Goal: Task Accomplishment & Management: Complete application form

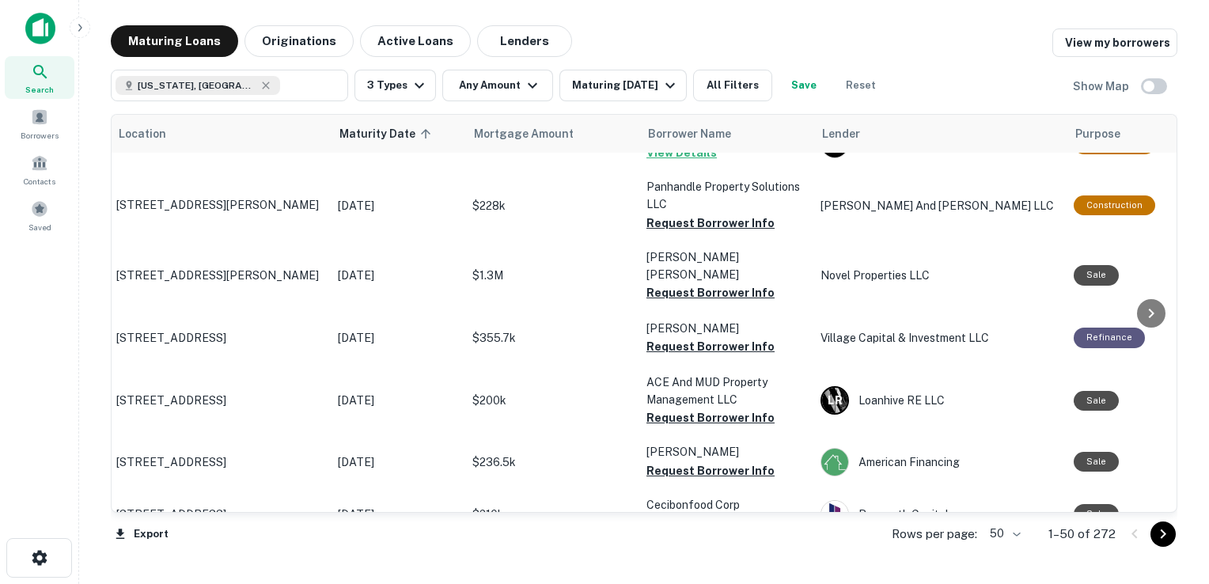
scroll to position [2431, 3]
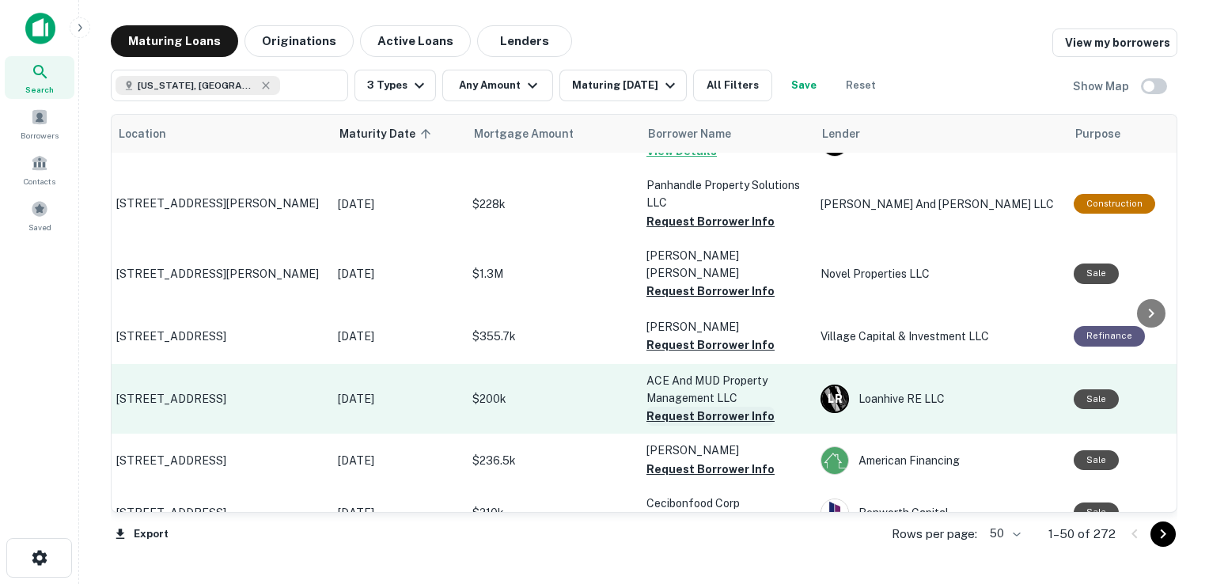
click at [693, 407] on button "Request Borrower Info" at bounding box center [711, 416] width 128 height 19
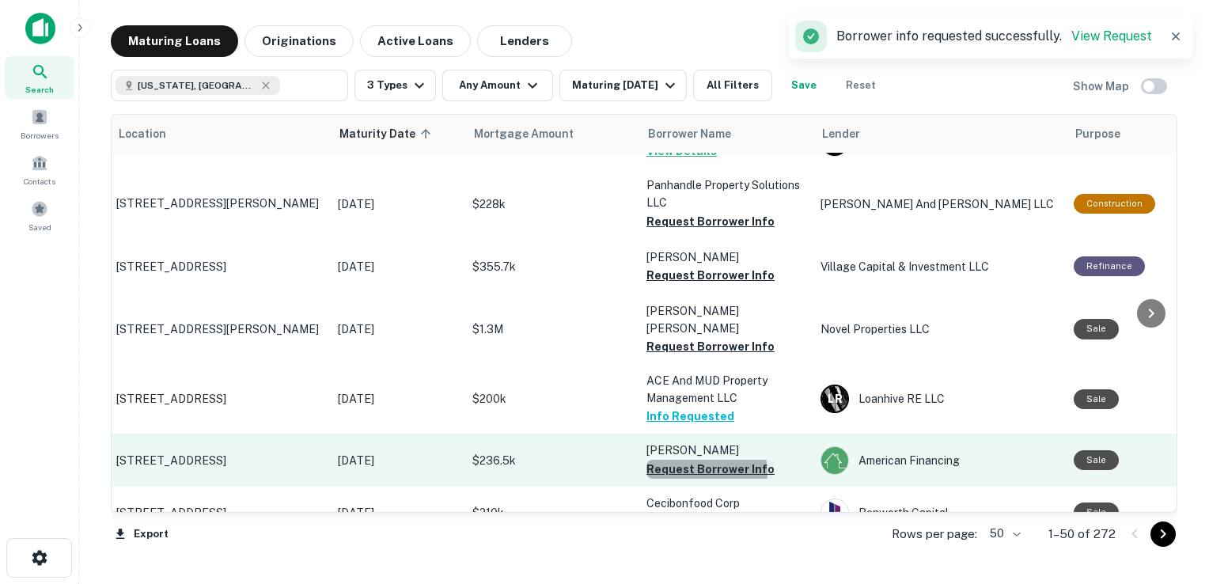
click at [696, 460] on button "Request Borrower Info" at bounding box center [711, 469] width 128 height 19
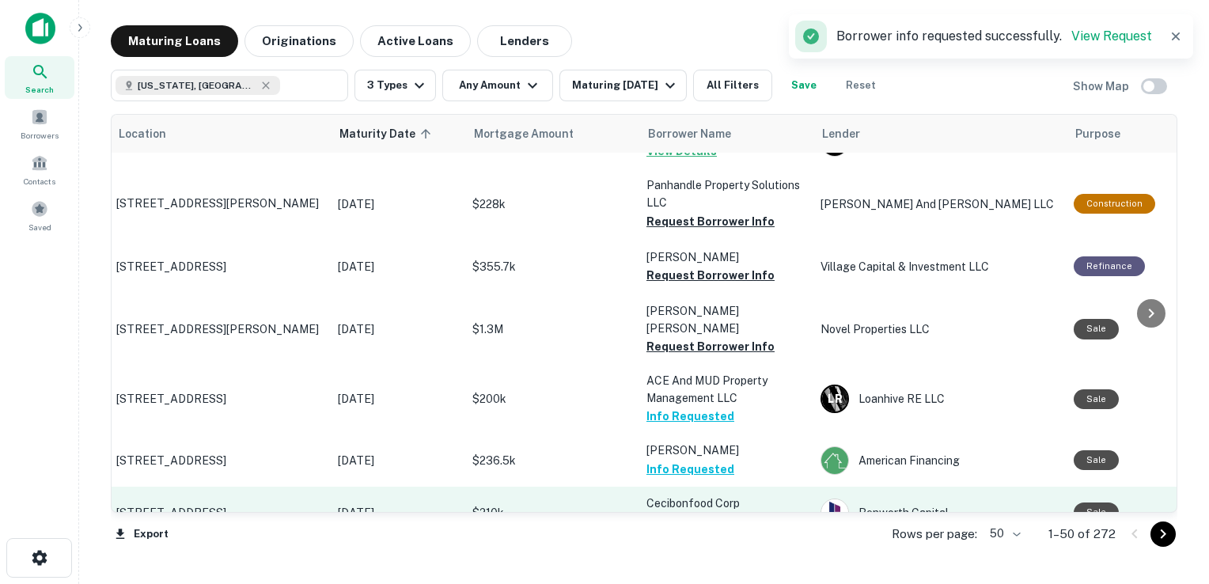
click at [690, 512] on button "Request Borrower Info" at bounding box center [711, 521] width 128 height 19
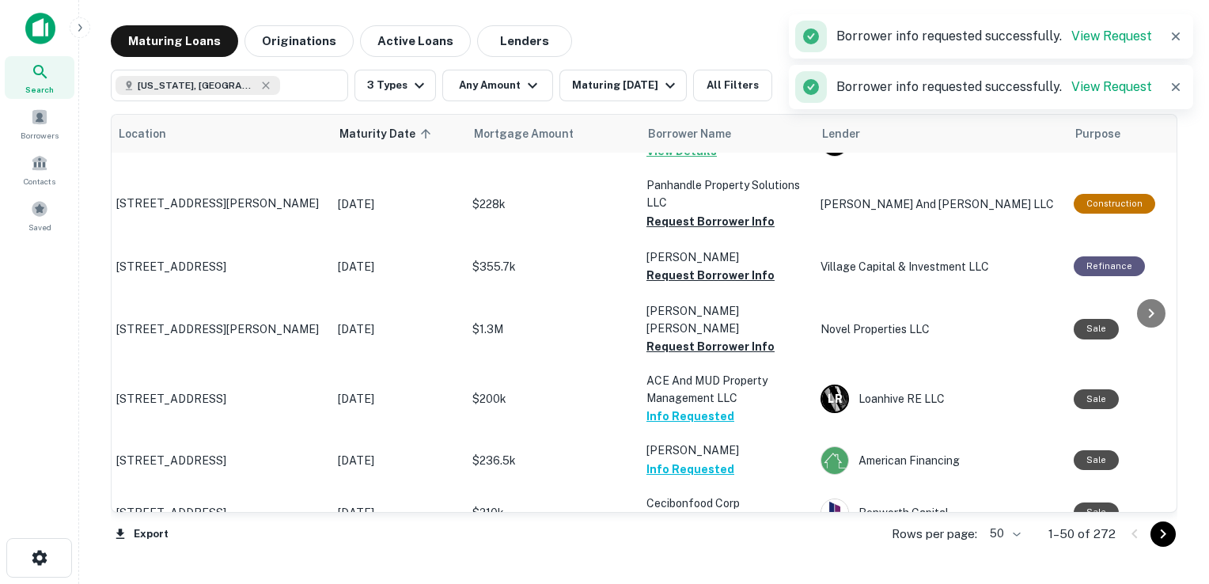
click at [681, 566] on button "Request Borrower Info" at bounding box center [711, 575] width 128 height 19
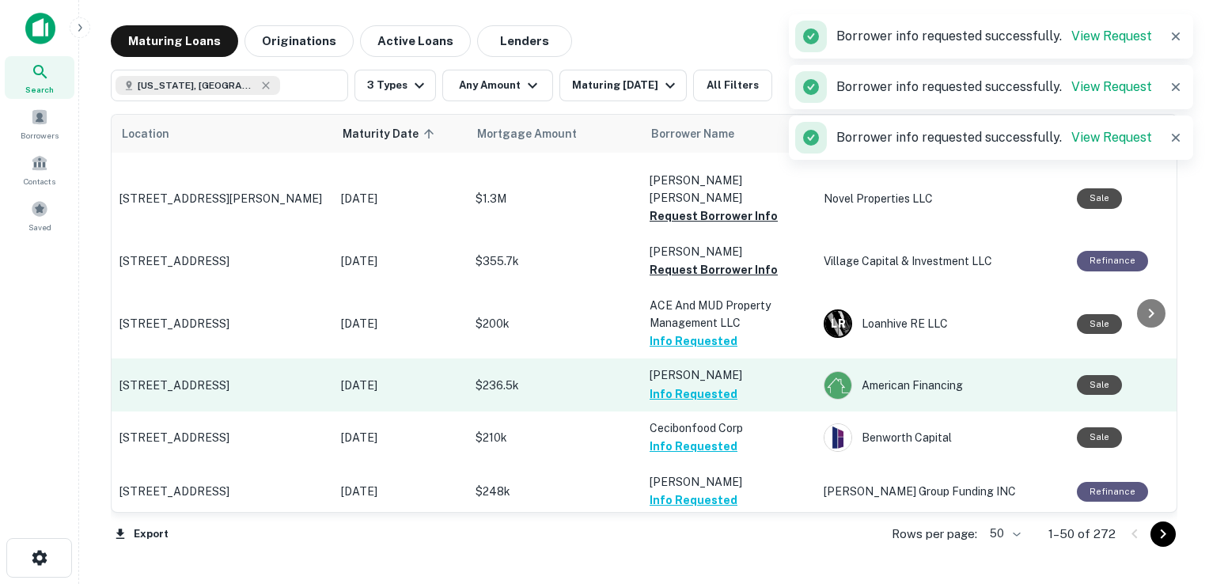
scroll to position [2511, 0]
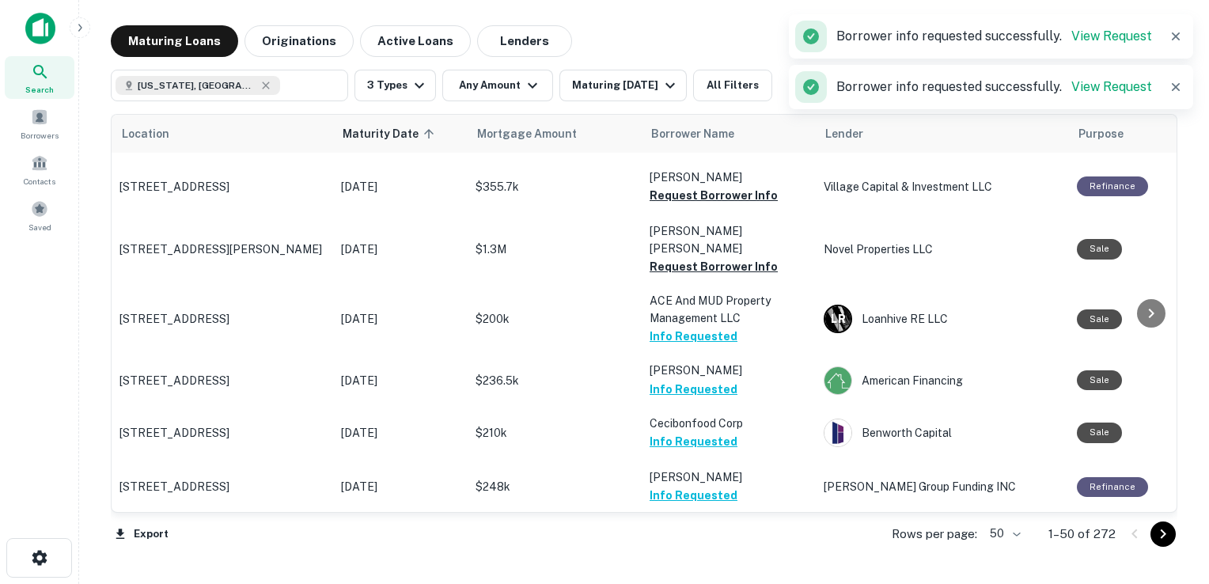
click at [712, 558] on button "Request Borrower Info" at bounding box center [714, 567] width 128 height 19
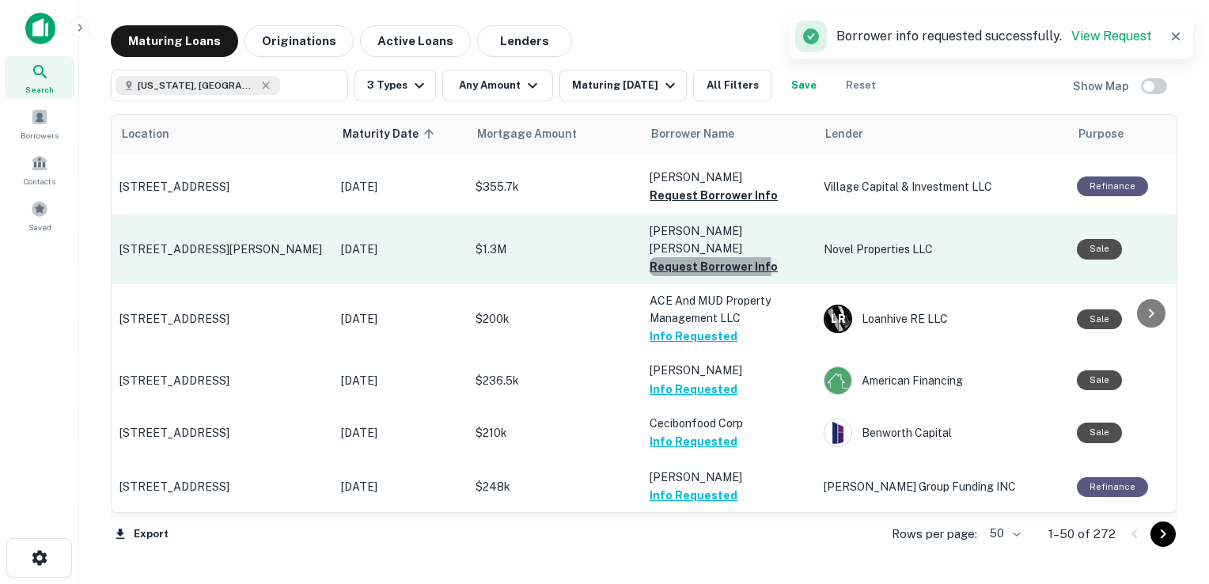
click at [710, 257] on button "Request Borrower Info" at bounding box center [714, 266] width 128 height 19
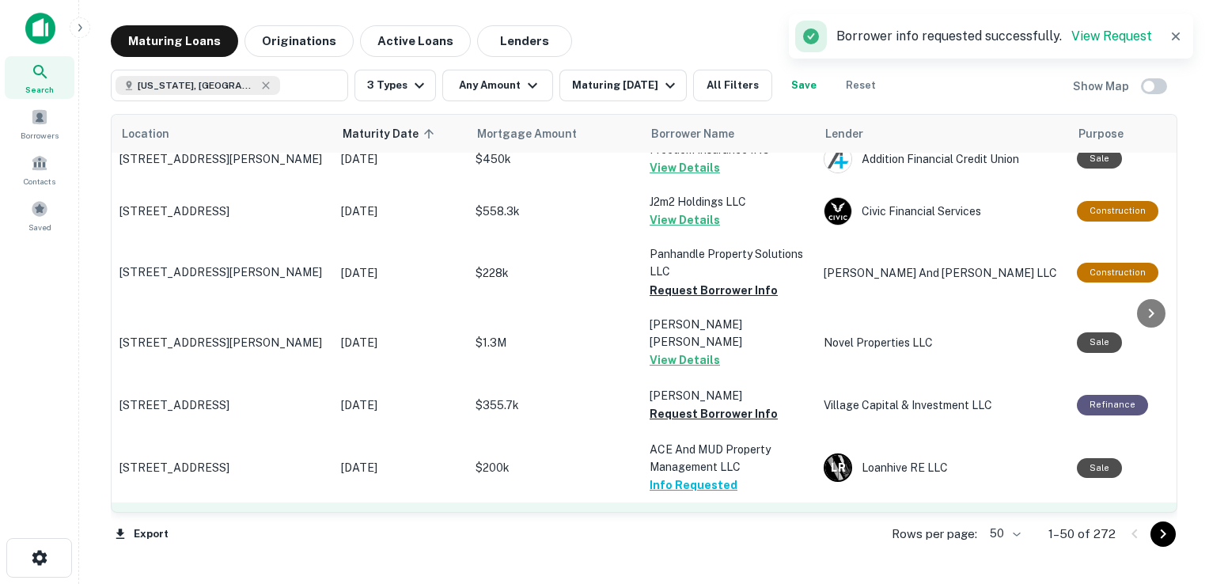
scroll to position [2362, 0]
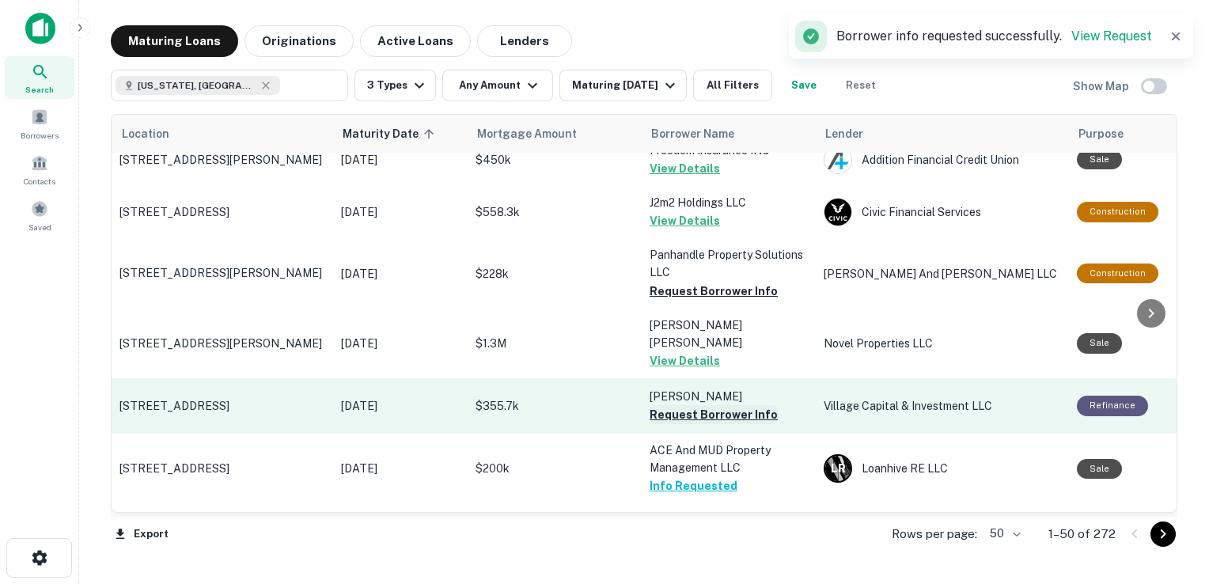
click at [689, 405] on button "Request Borrower Info" at bounding box center [714, 414] width 128 height 19
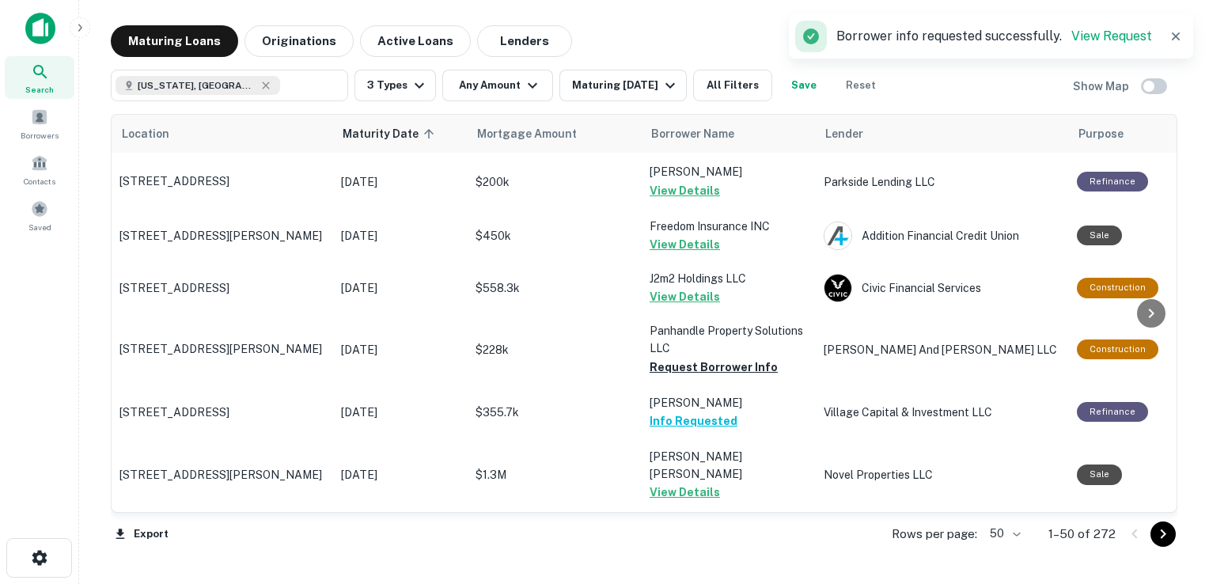
scroll to position [2286, 0]
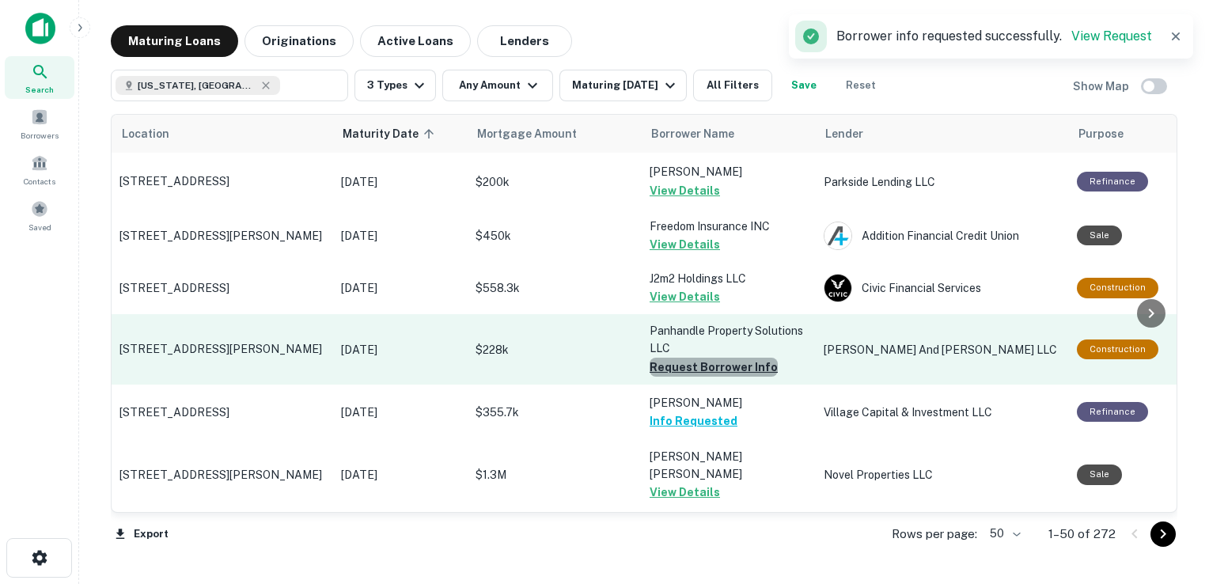
click at [715, 358] on button "Request Borrower Info" at bounding box center [714, 367] width 128 height 19
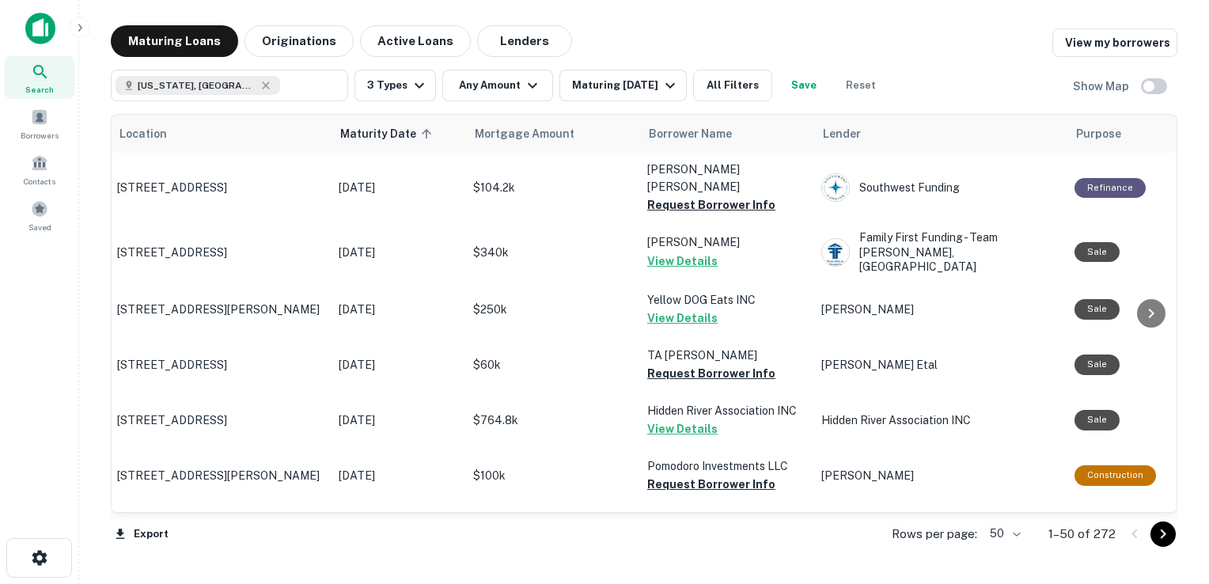
scroll to position [0, 2]
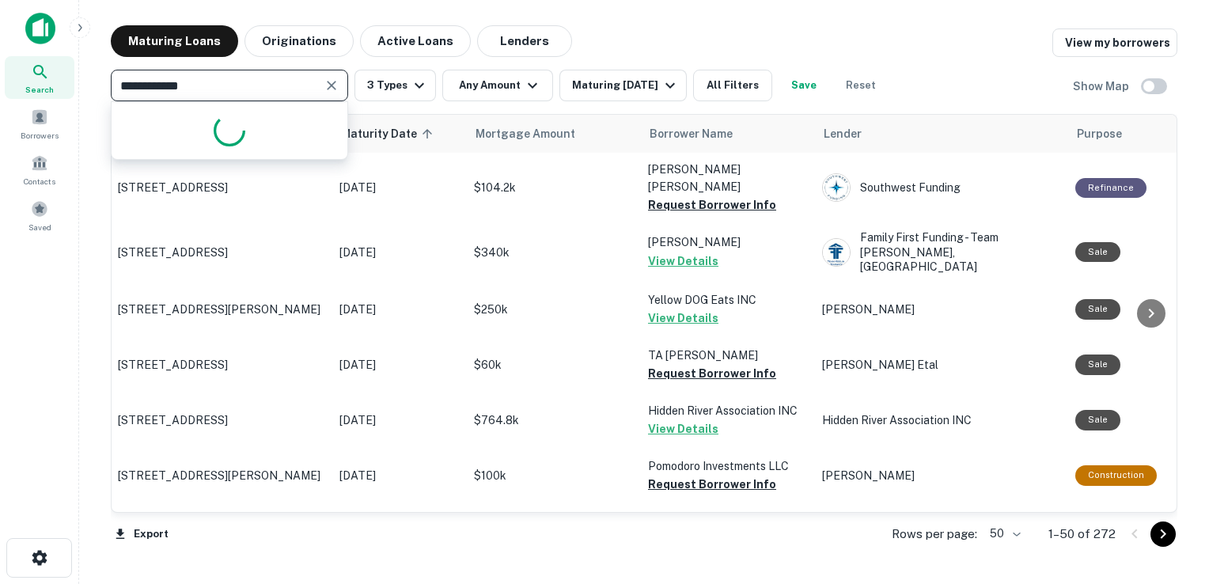
click at [227, 88] on input "**********" at bounding box center [217, 85] width 202 height 22
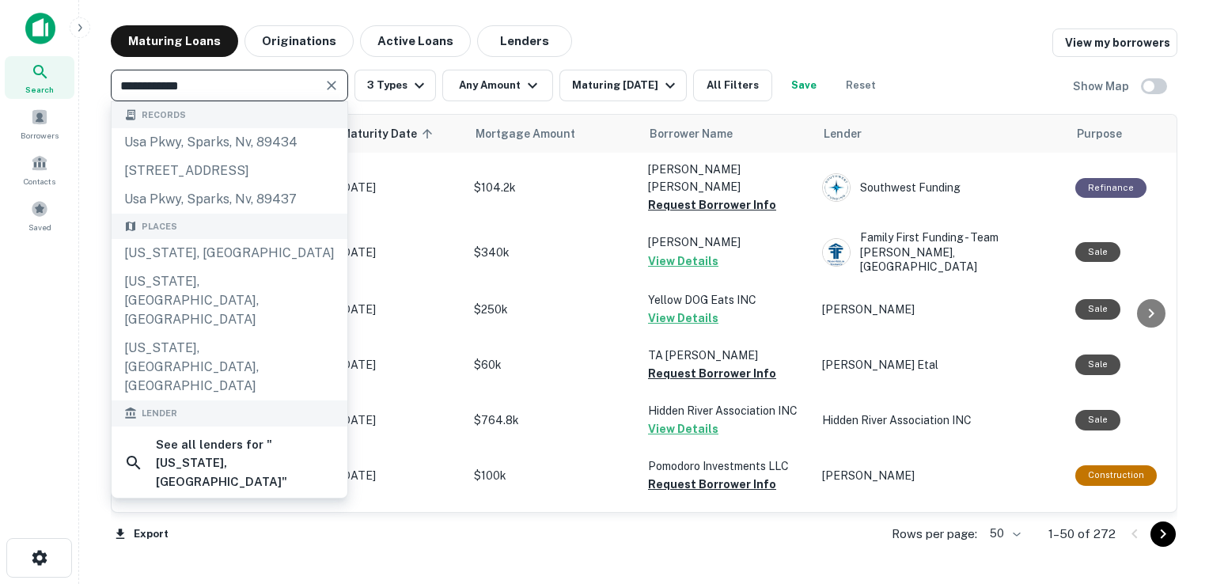
click at [227, 88] on input "**********" at bounding box center [217, 85] width 202 height 22
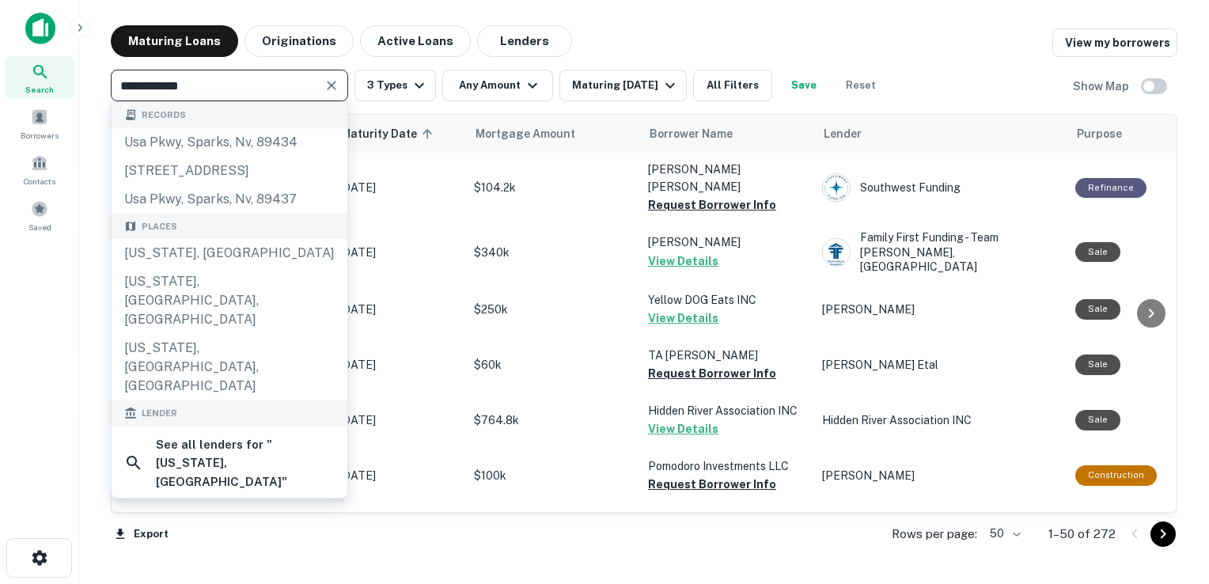
click at [227, 88] on input "**********" at bounding box center [217, 85] width 202 height 22
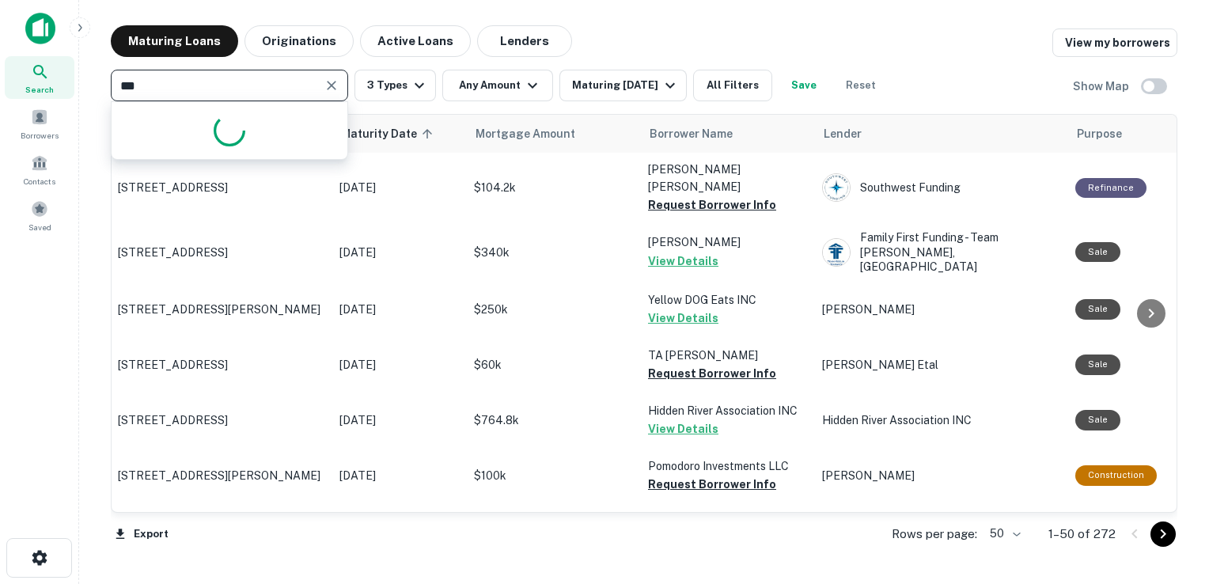
type input "****"
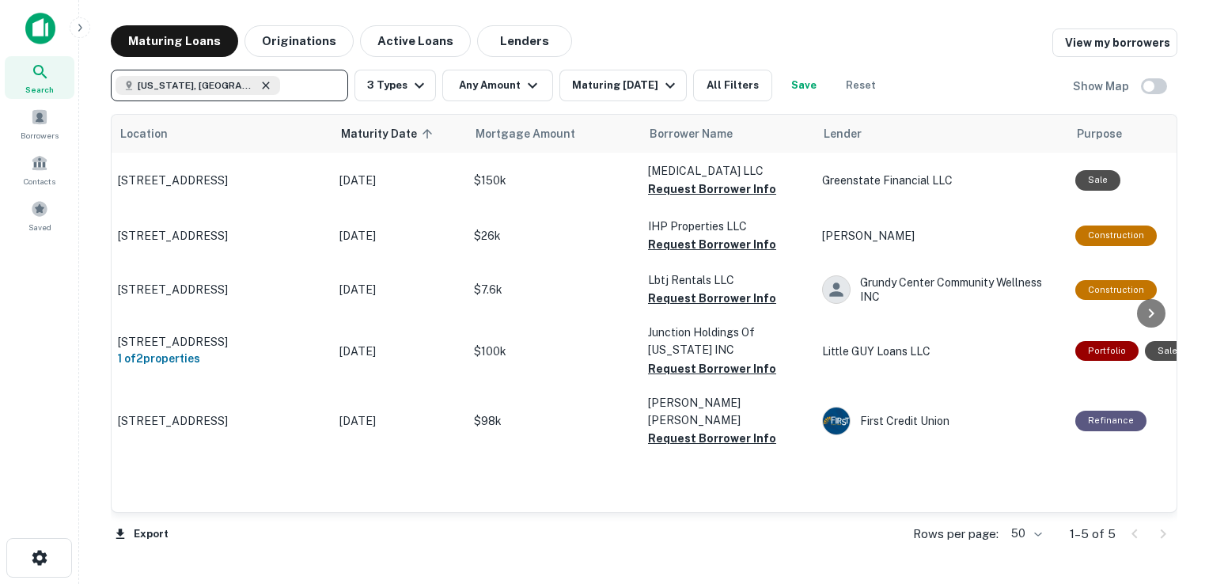
click at [260, 86] on icon at bounding box center [266, 85] width 13 height 13
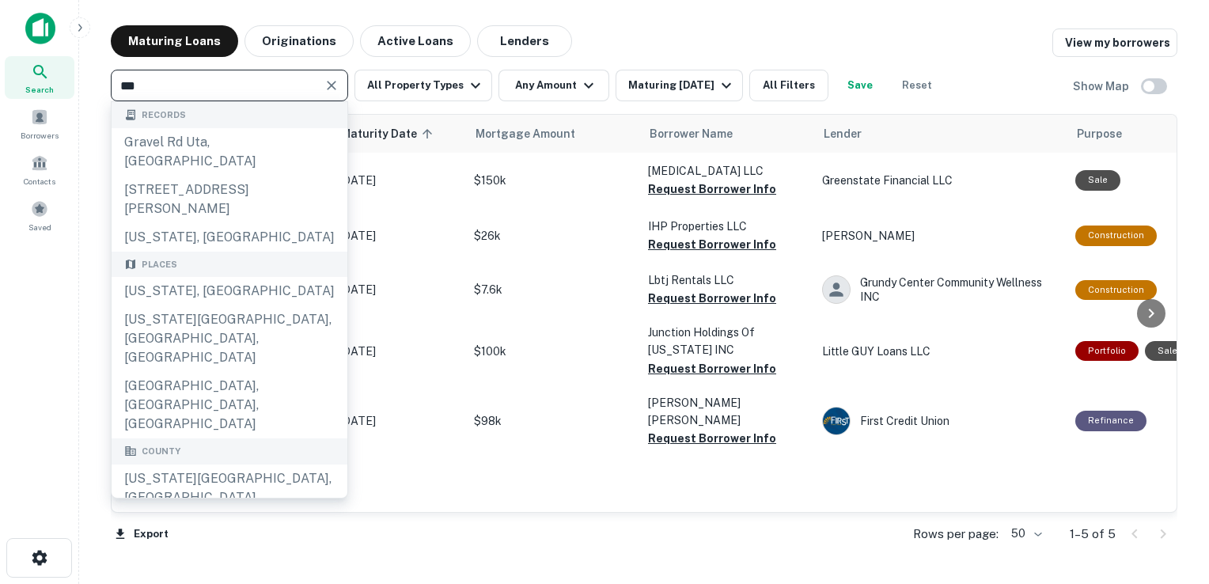
type input "****"
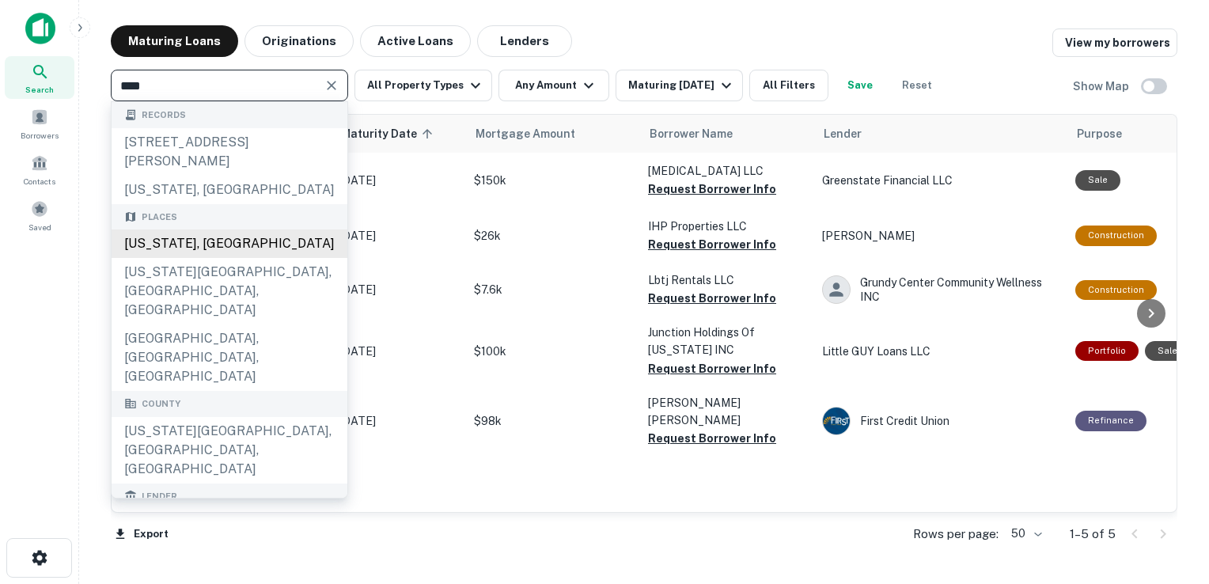
click at [203, 249] on div "[US_STATE], [GEOGRAPHIC_DATA]" at bounding box center [230, 244] width 236 height 28
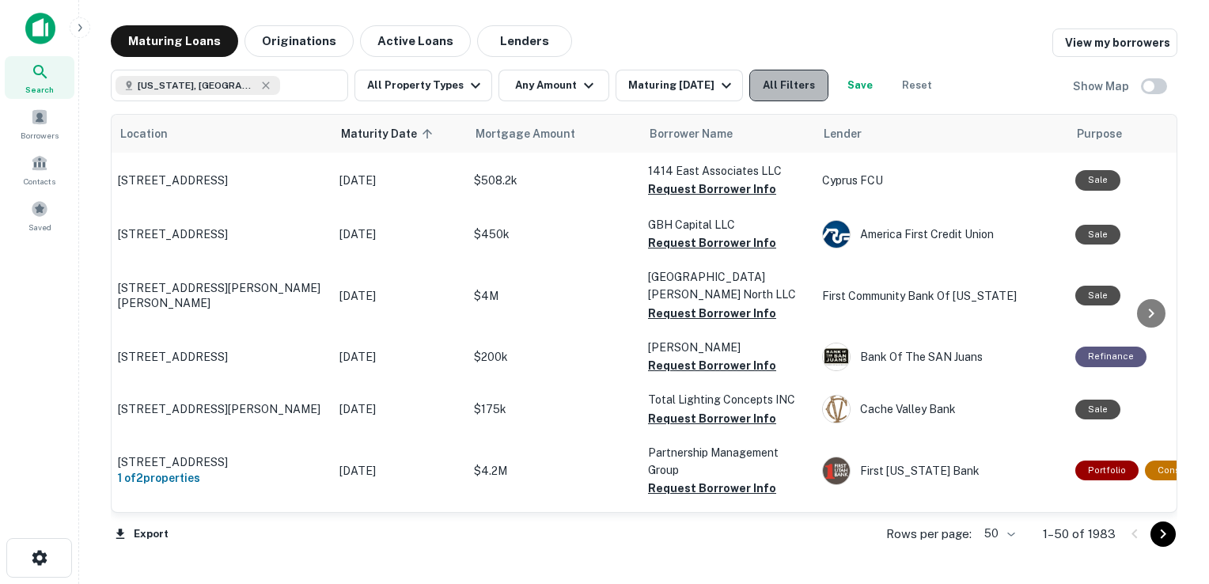
click at [795, 85] on button "All Filters" at bounding box center [789, 86] width 79 height 32
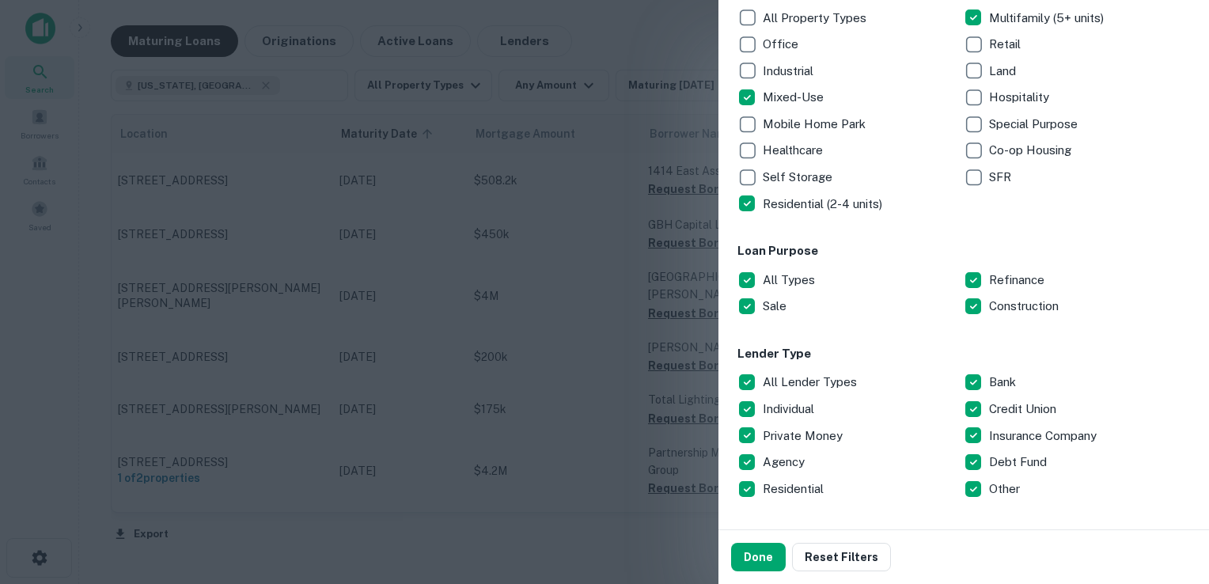
scroll to position [298, 0]
click at [744, 551] on button "Done" at bounding box center [758, 557] width 55 height 28
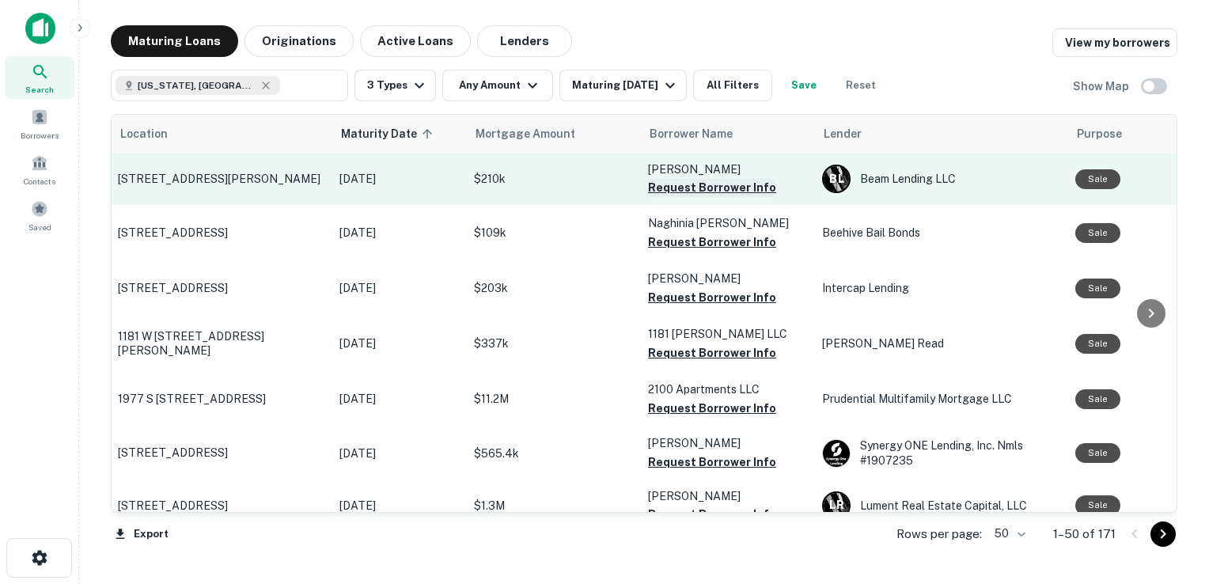
click at [696, 185] on button "Request Borrower Info" at bounding box center [712, 187] width 128 height 19
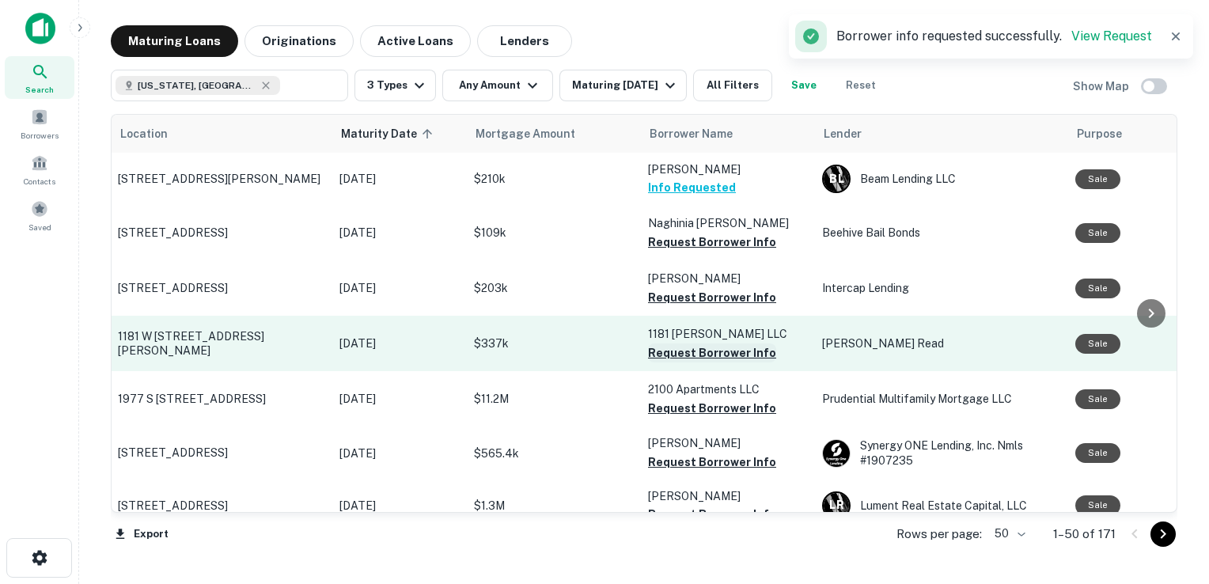
click at [671, 356] on button "Request Borrower Info" at bounding box center [712, 352] width 128 height 19
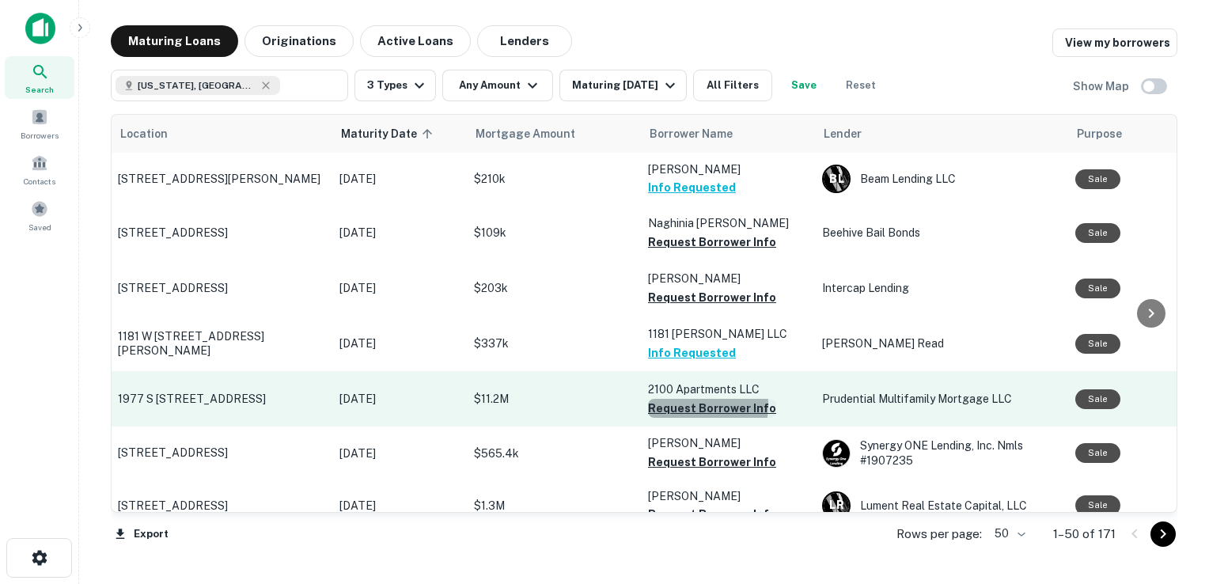
click at [681, 404] on button "Request Borrower Info" at bounding box center [712, 408] width 128 height 19
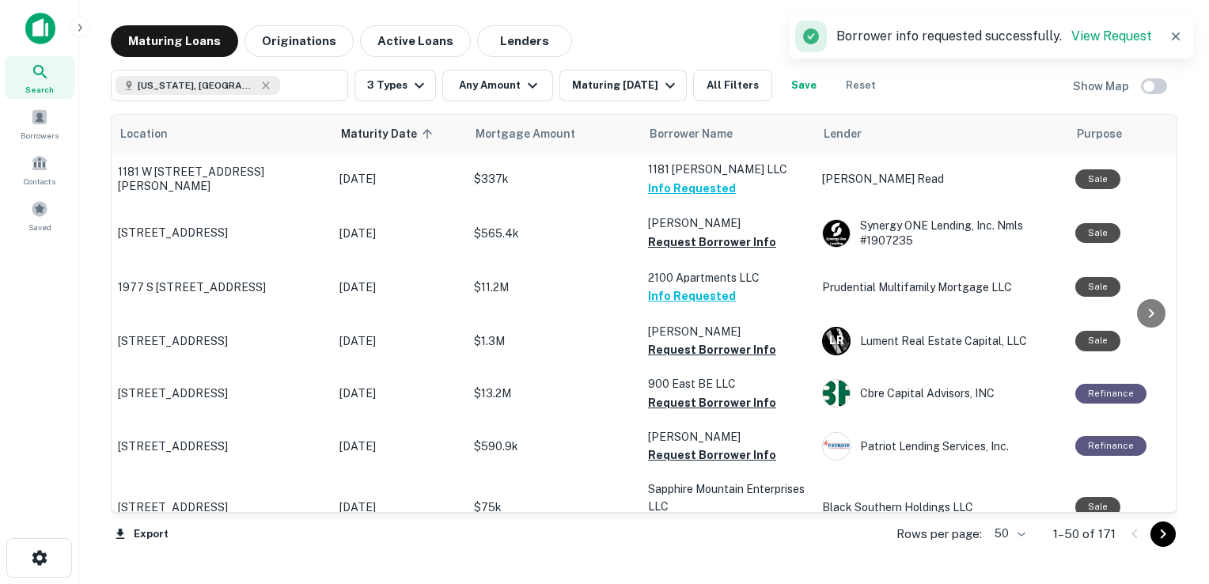
scroll to position [168, 2]
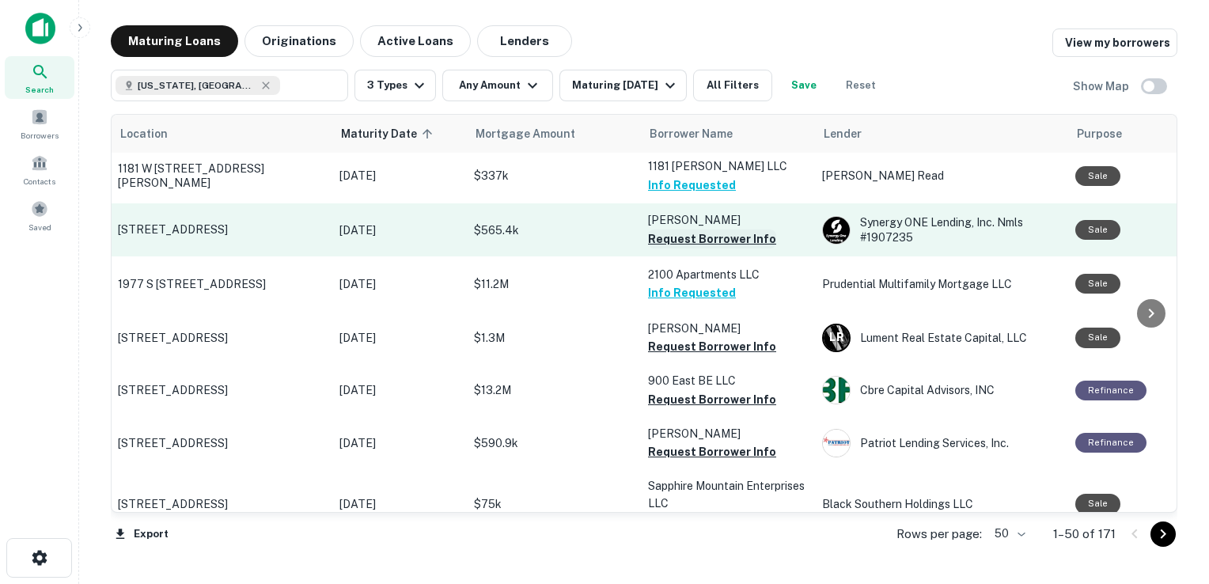
click at [685, 241] on button "Request Borrower Info" at bounding box center [712, 239] width 128 height 19
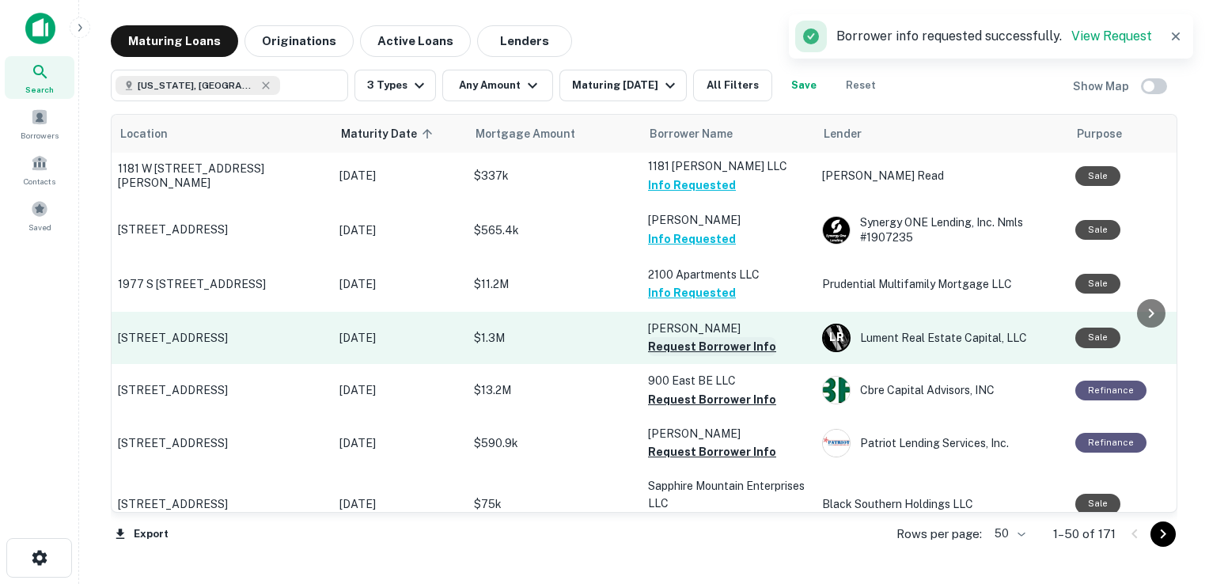
click at [711, 342] on button "Request Borrower Info" at bounding box center [712, 346] width 128 height 19
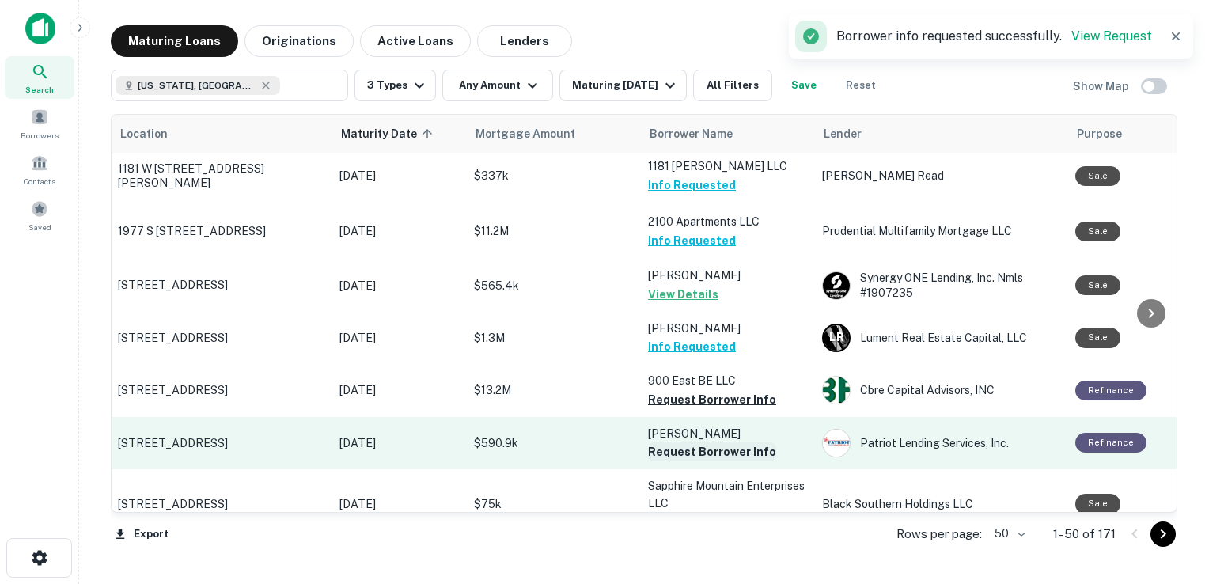
click at [683, 450] on button "Request Borrower Info" at bounding box center [712, 451] width 128 height 19
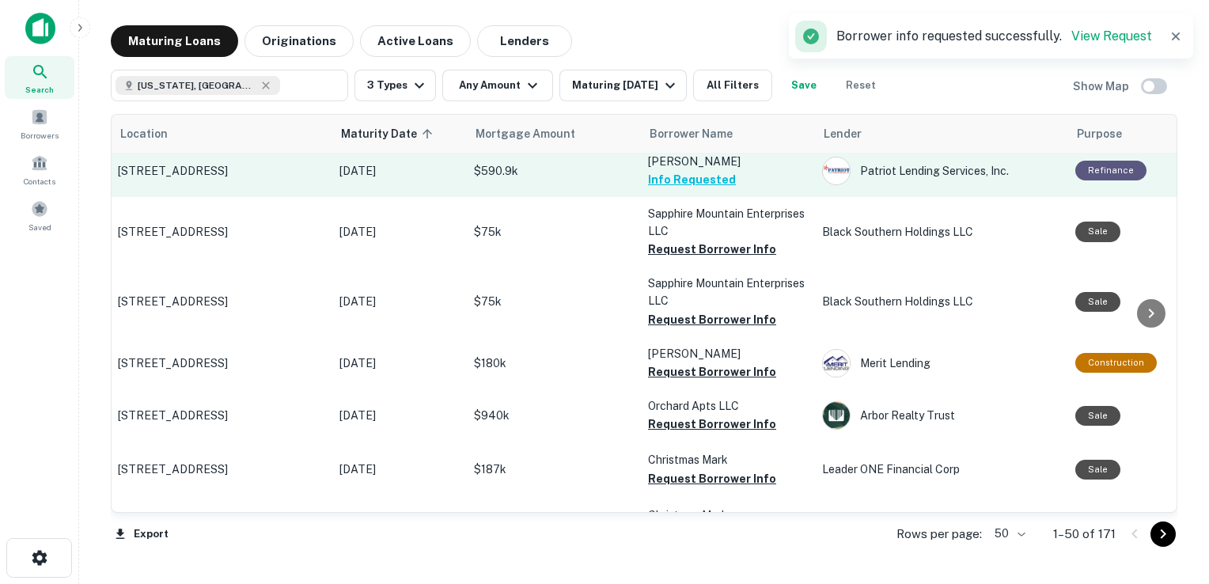
scroll to position [453, 2]
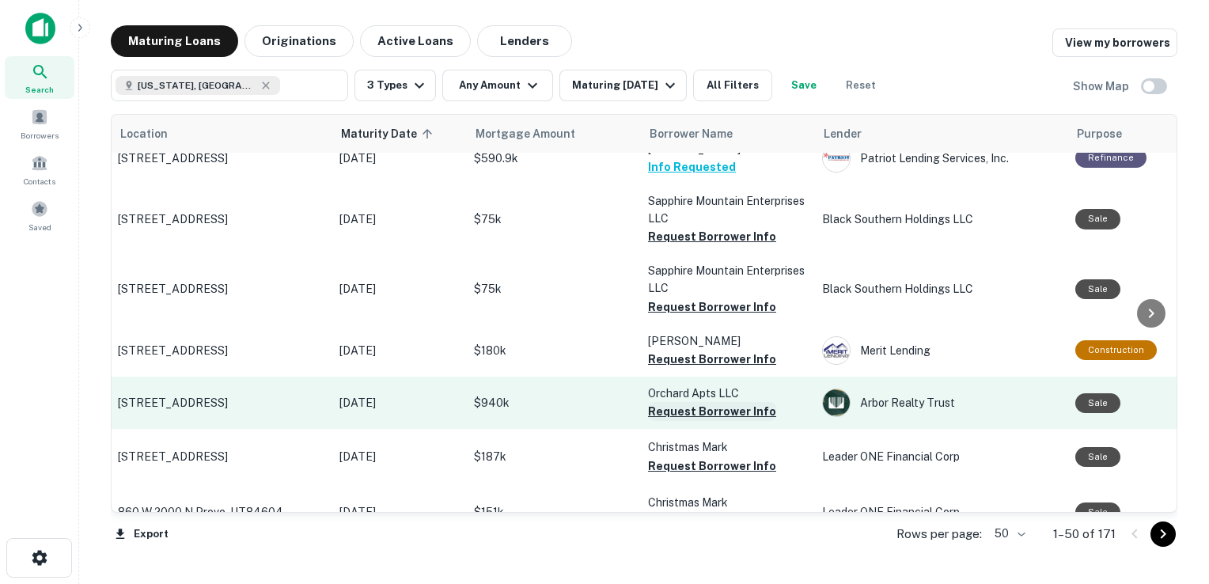
click at [689, 409] on button "Request Borrower Info" at bounding box center [712, 411] width 128 height 19
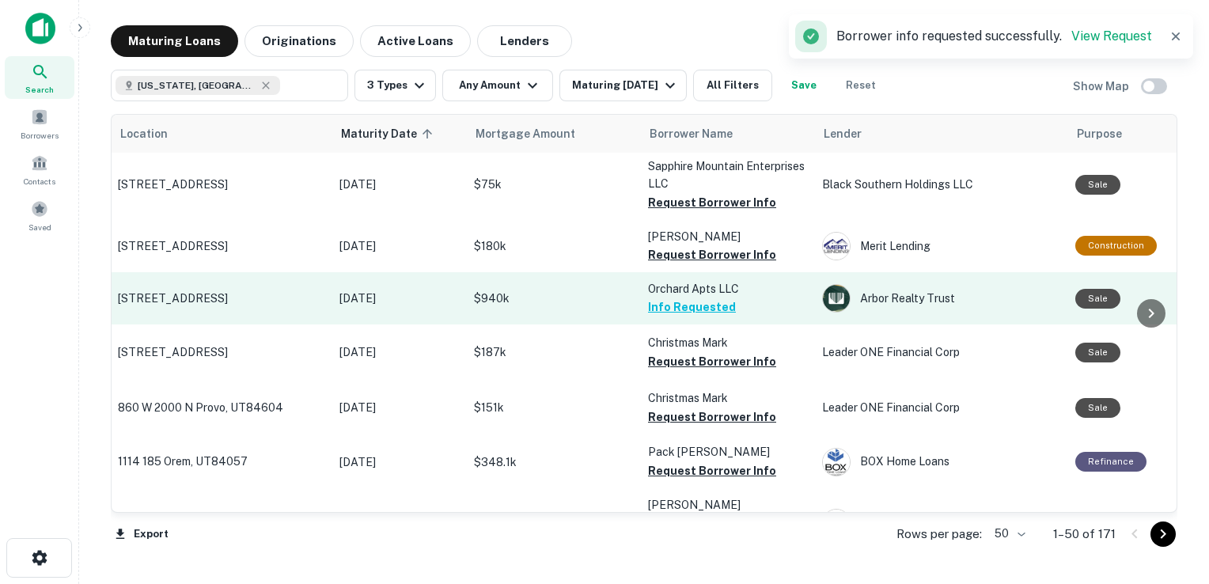
scroll to position [583, 2]
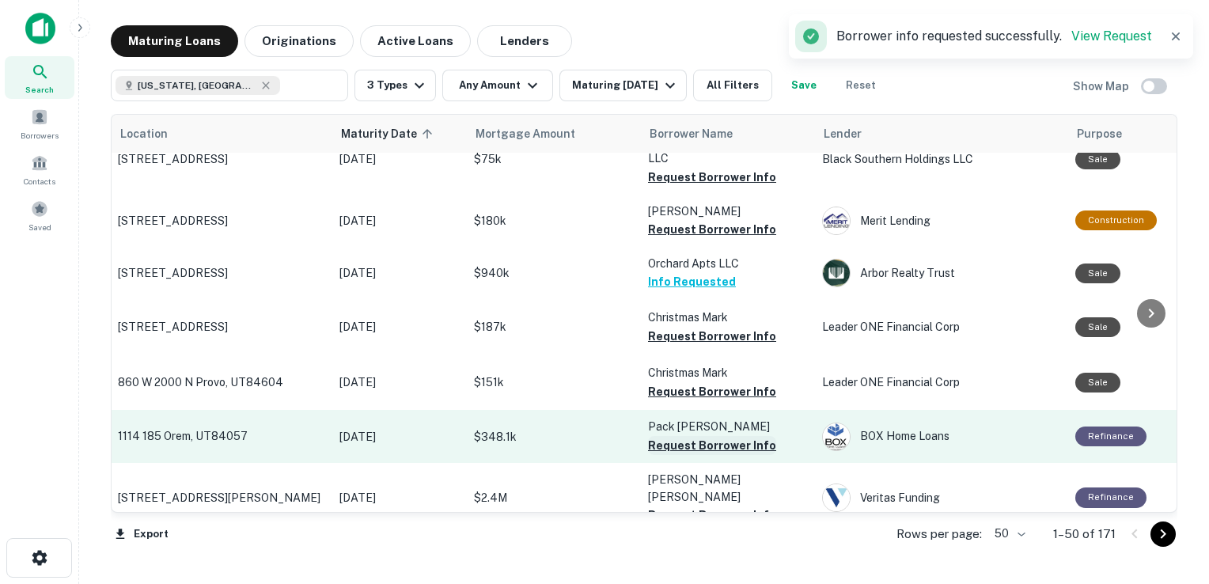
click at [677, 444] on button "Request Borrower Info" at bounding box center [712, 445] width 128 height 19
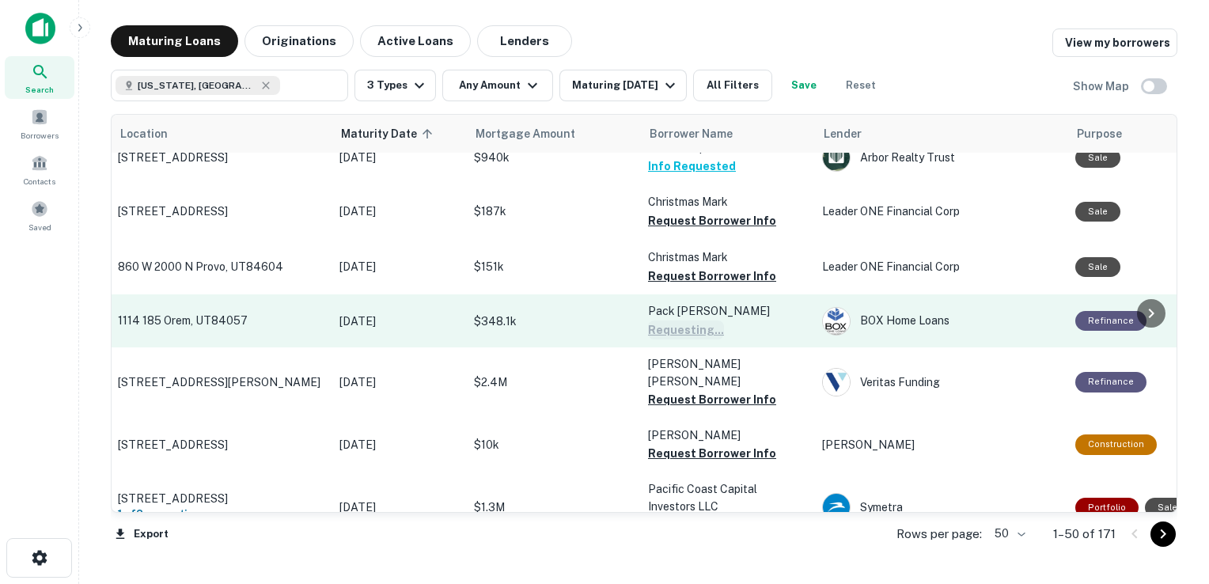
scroll to position [712, 2]
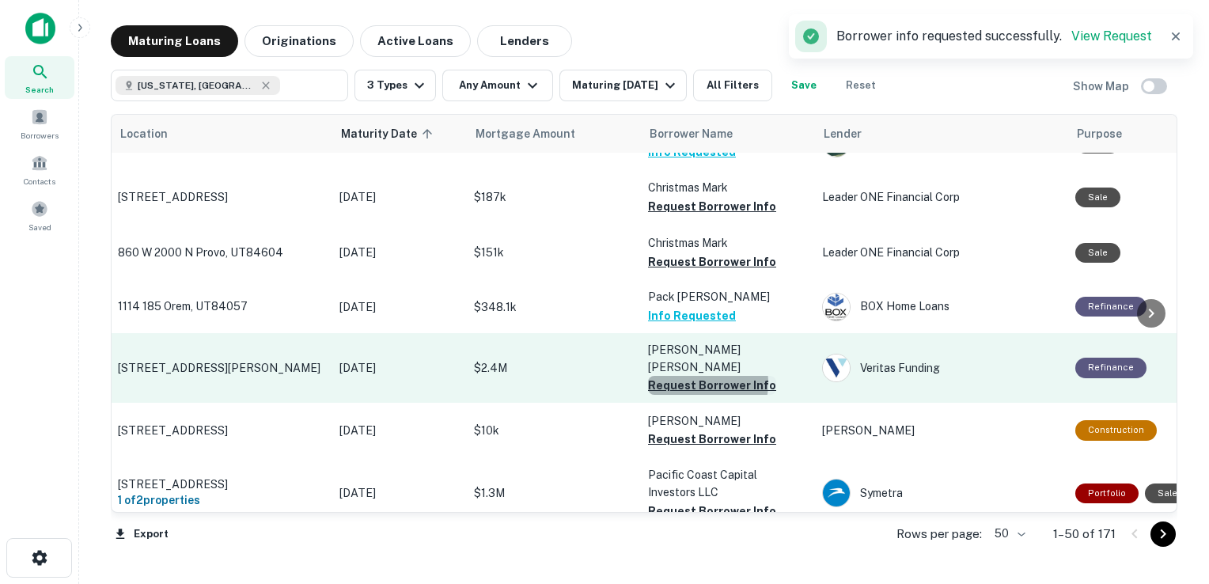
click at [693, 376] on button "Request Borrower Info" at bounding box center [712, 385] width 128 height 19
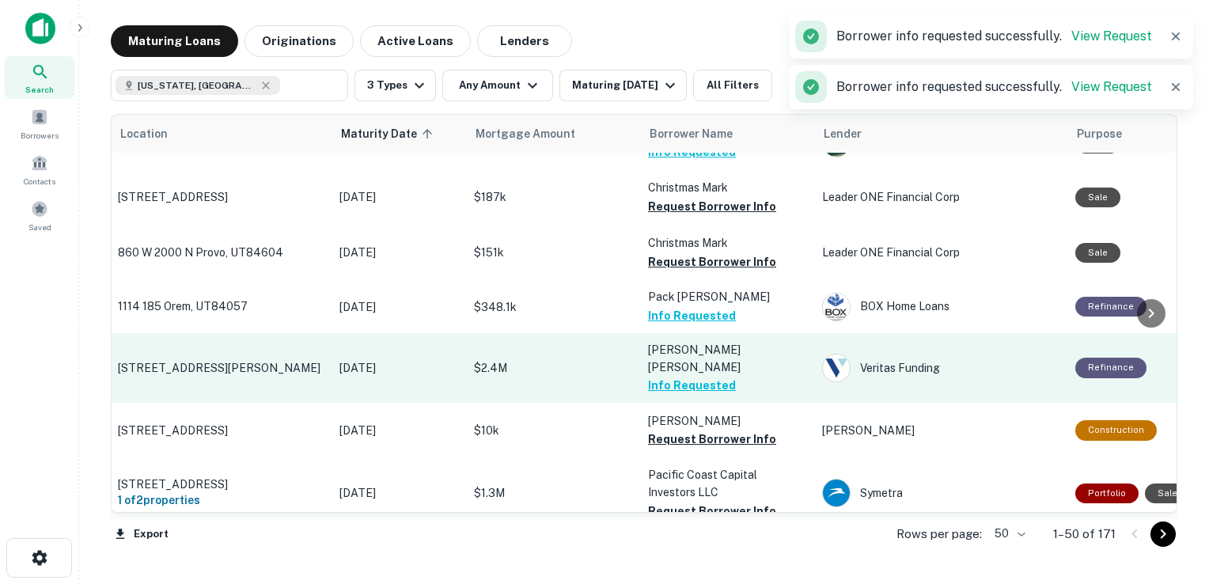
scroll to position [844, 2]
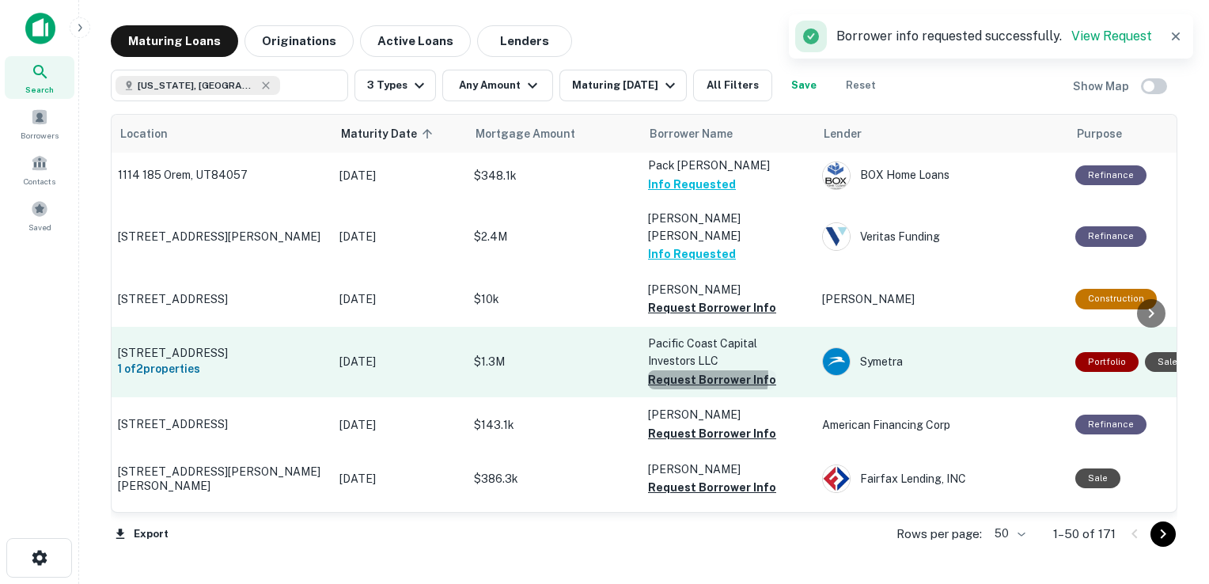
click at [694, 370] on button "Request Borrower Info" at bounding box center [712, 379] width 128 height 19
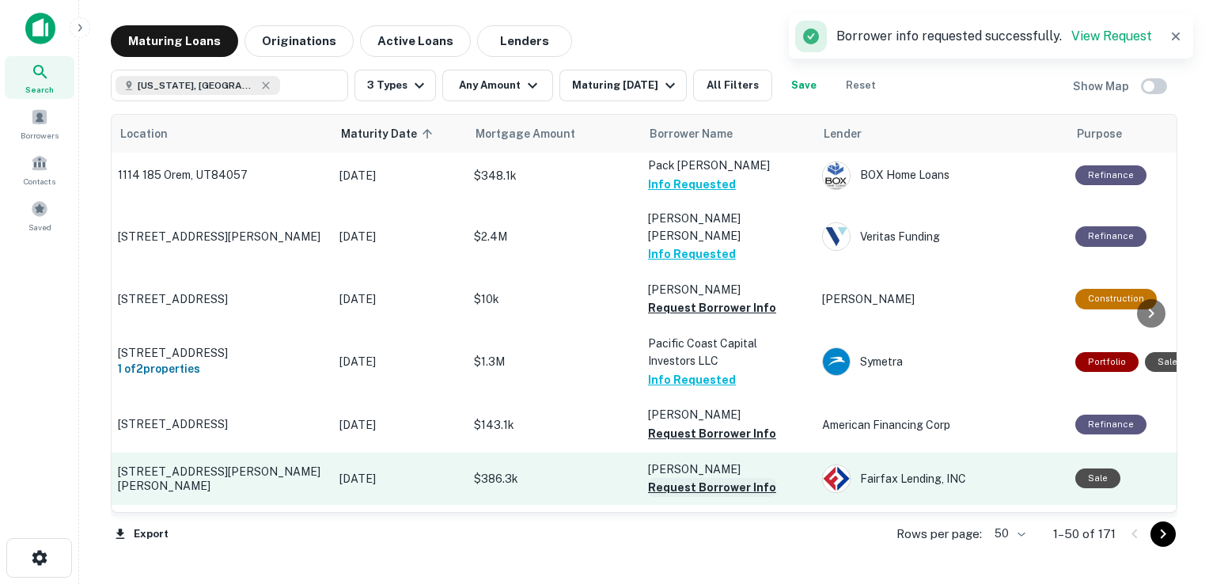
click at [682, 478] on button "Request Borrower Info" at bounding box center [712, 487] width 128 height 19
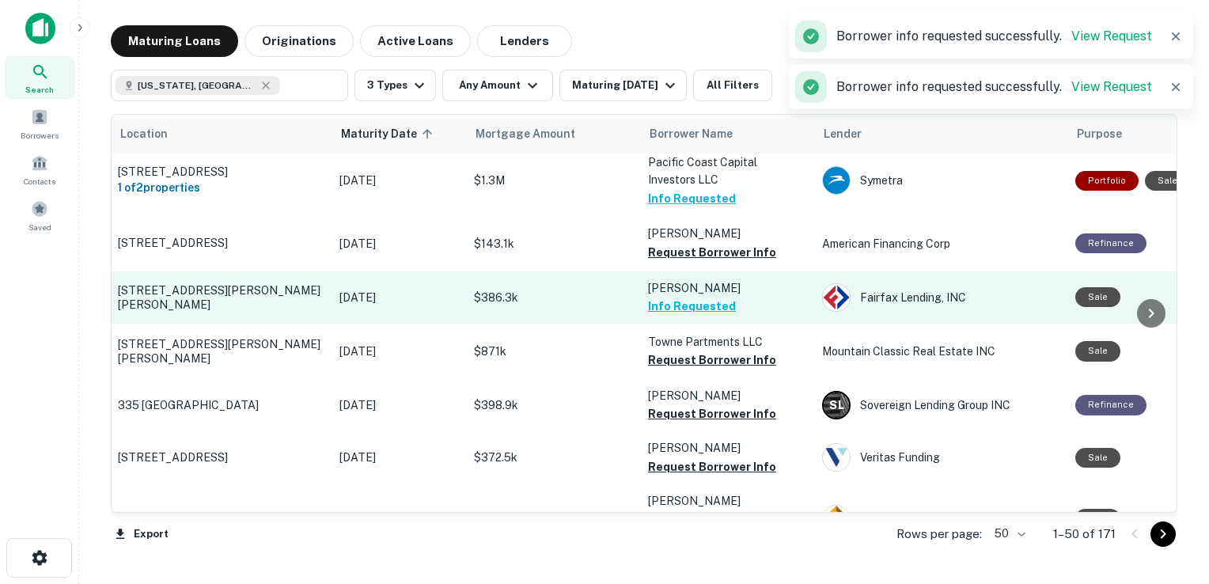
scroll to position [1029, 2]
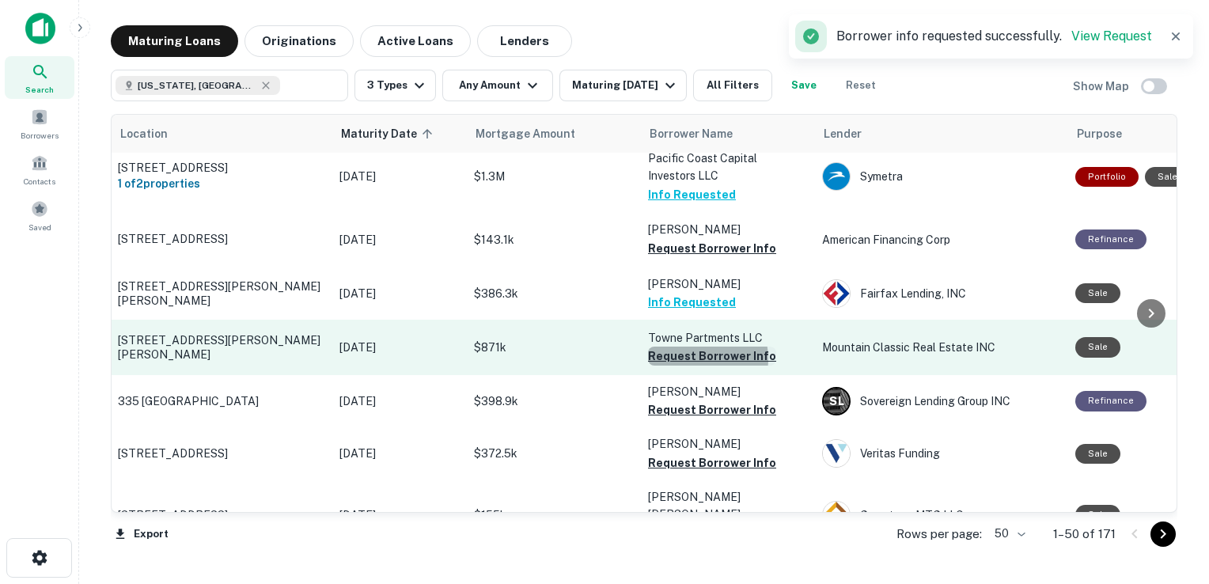
click at [697, 347] on button "Request Borrower Info" at bounding box center [712, 356] width 128 height 19
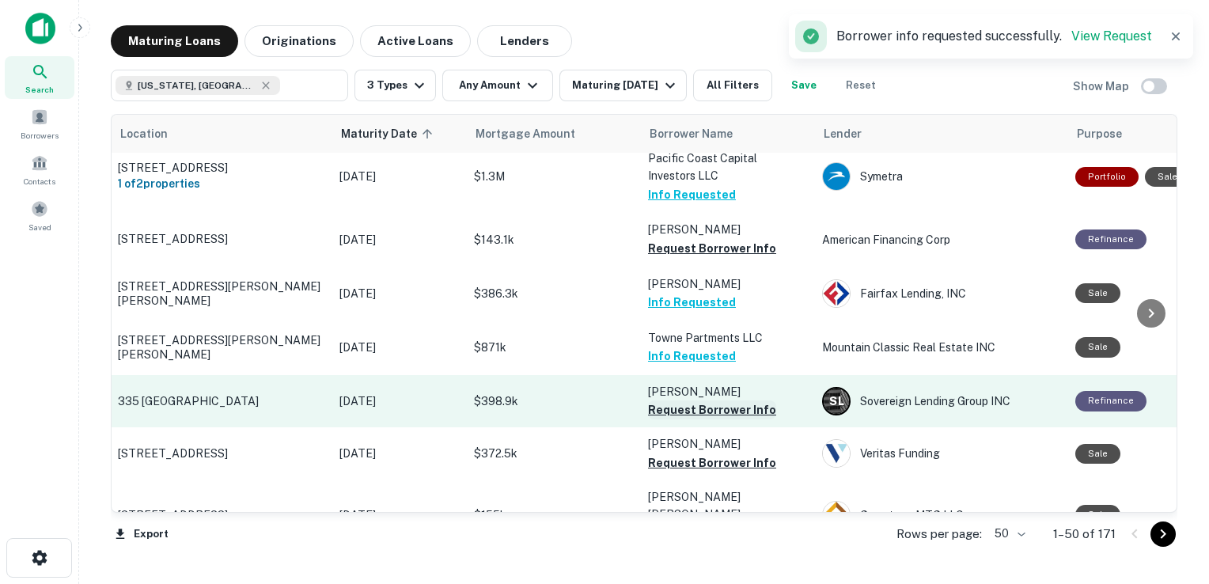
click at [687, 400] on button "Request Borrower Info" at bounding box center [712, 409] width 128 height 19
